Goal: Information Seeking & Learning: Understand process/instructions

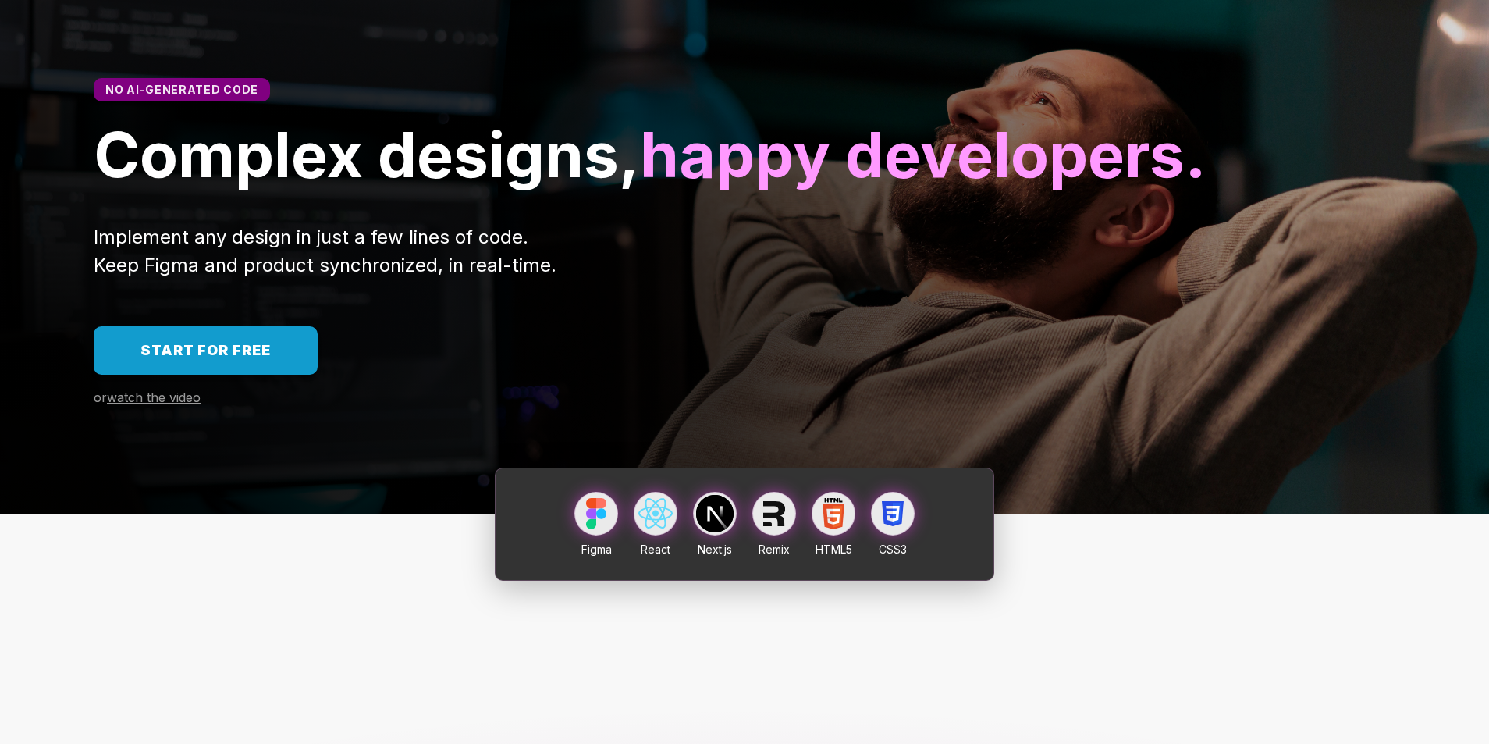
scroll to position [100, 0]
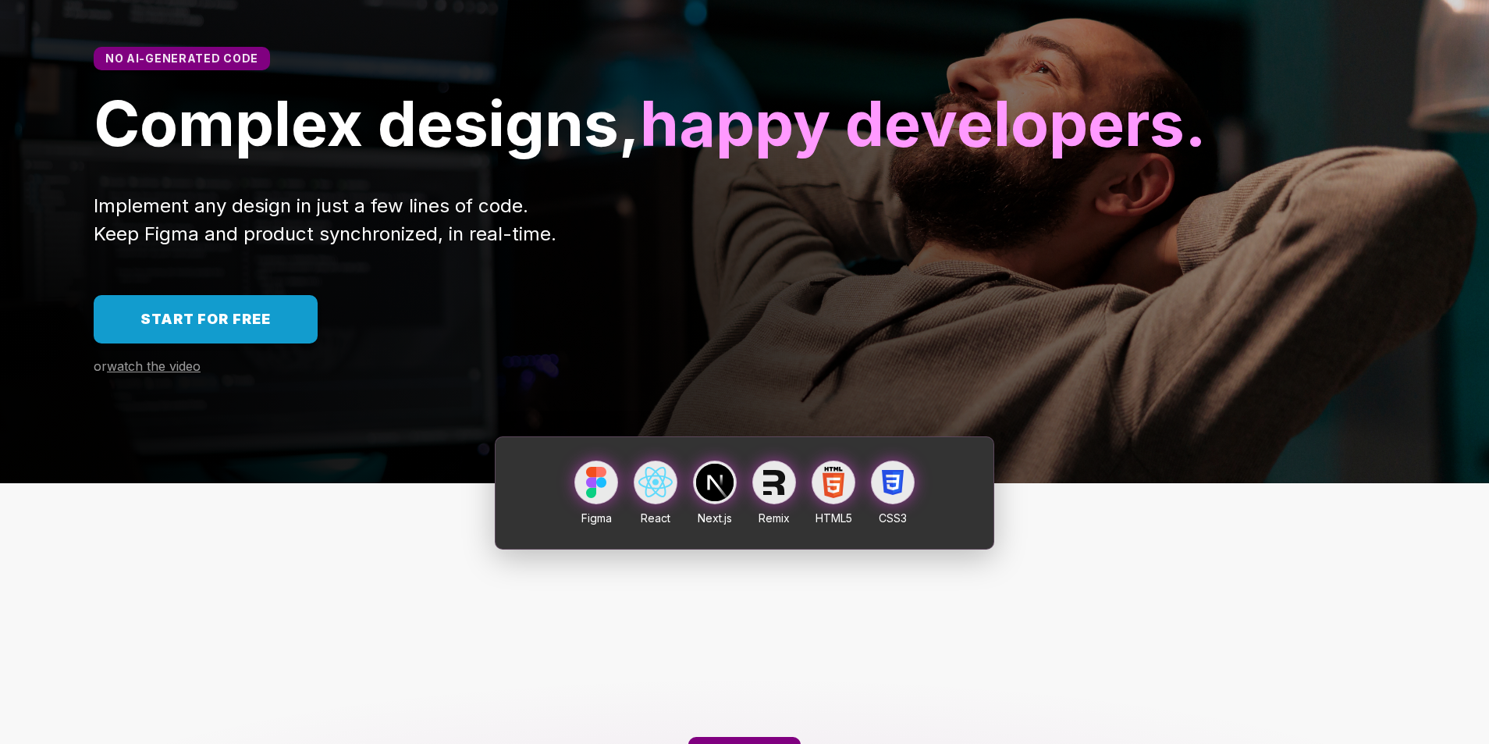
click at [279, 343] on link "Start for free" at bounding box center [206, 319] width 224 height 48
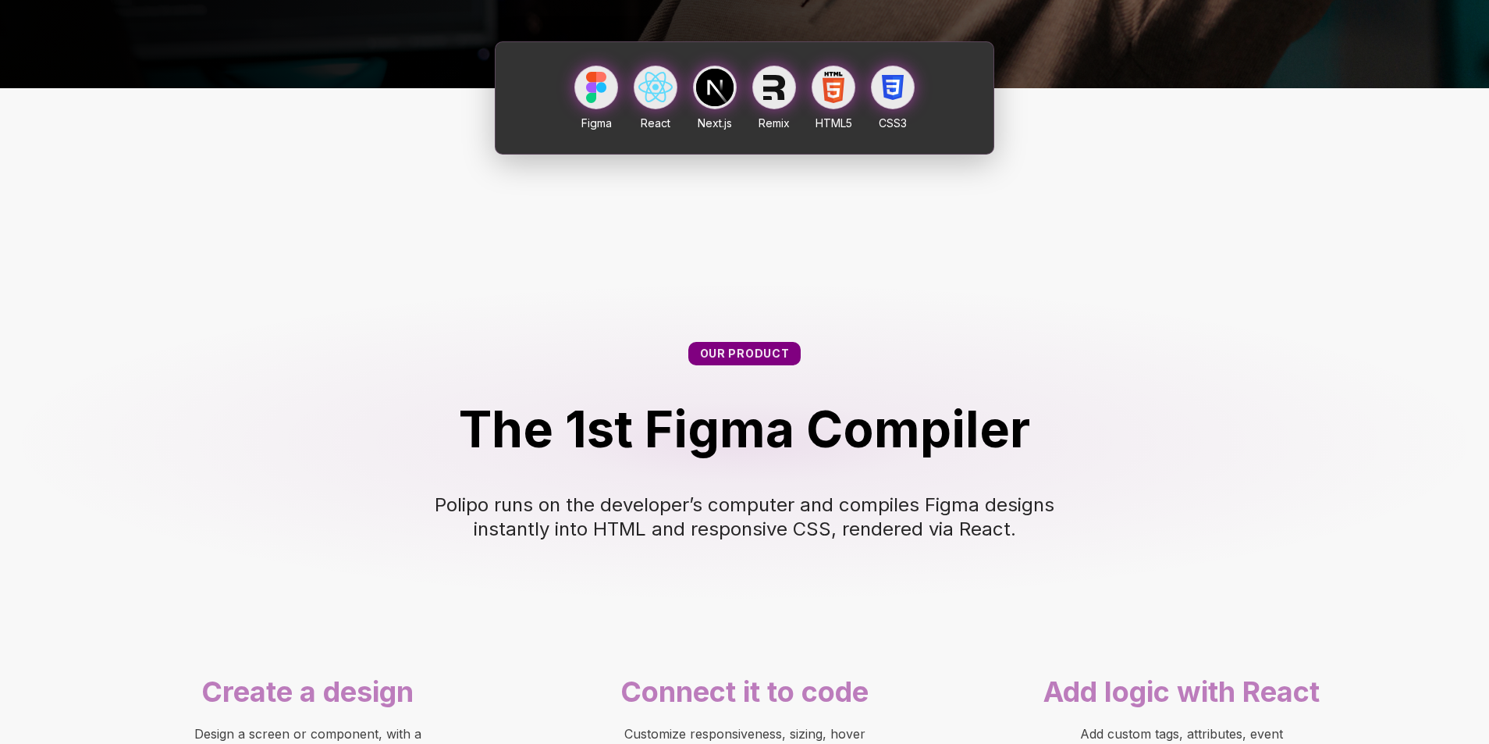
scroll to position [449, 0]
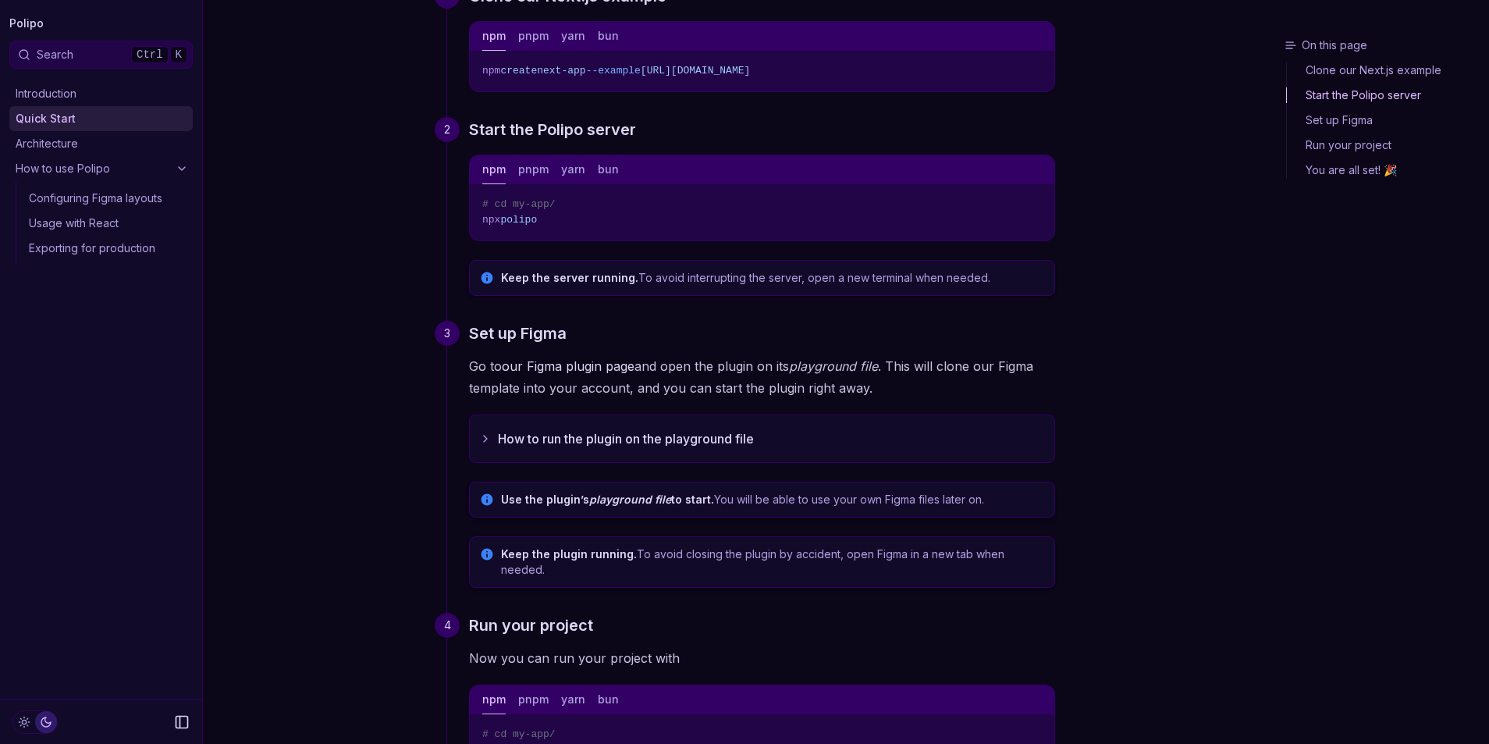
scroll to position [215, 0]
